Goal: Information Seeking & Learning: Learn about a topic

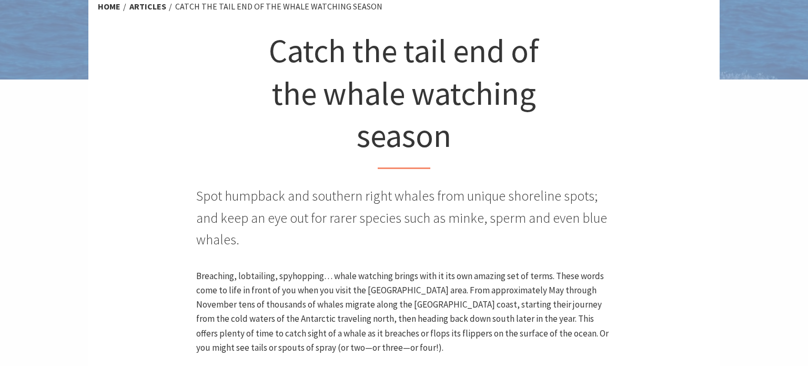
scroll to position [272, 0]
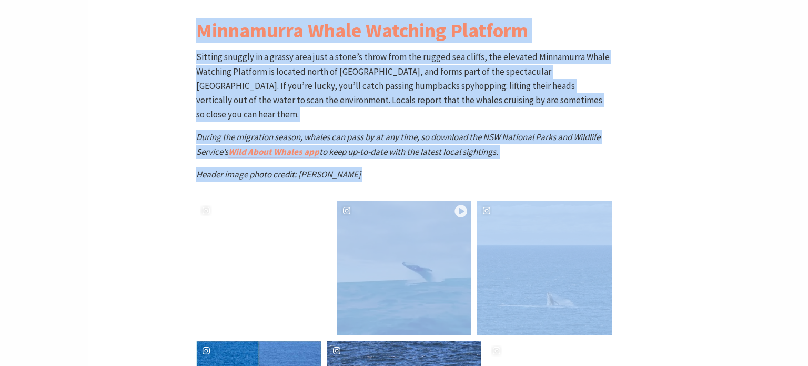
drag, startPoint x: 808, startPoint y: 13, endPoint x: 803, endPoint y: 213, distance: 199.5
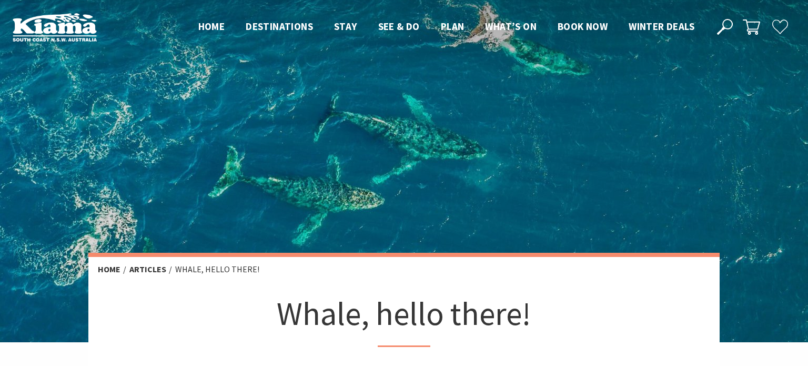
click at [53, 23] on img at bounding box center [55, 27] width 84 height 29
